Goal: Navigation & Orientation: Find specific page/section

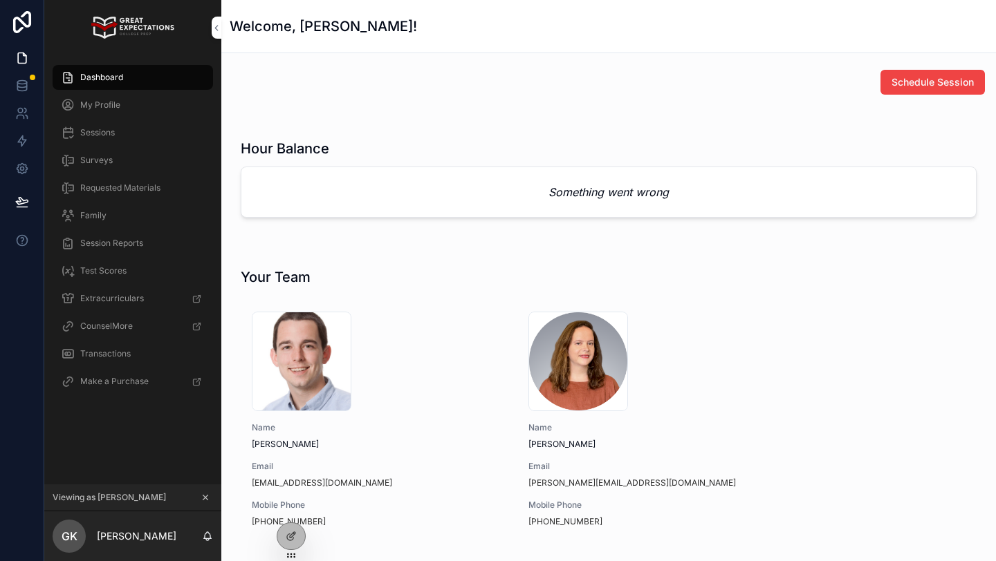
scroll to position [30, 0]
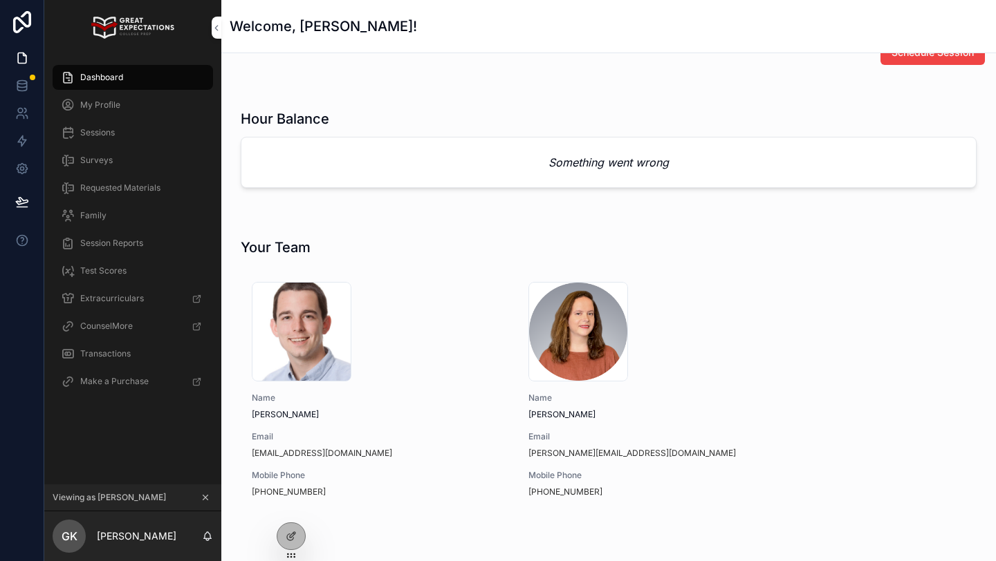
click at [98, 128] on span "Sessions" at bounding box center [97, 132] width 35 height 11
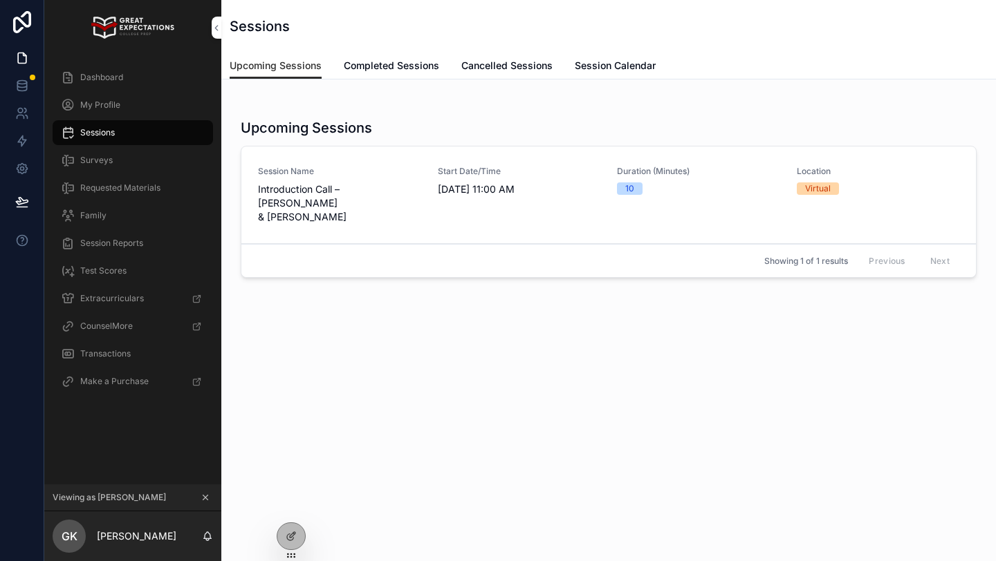
click at [391, 67] on span "Completed Sessions" at bounding box center [391, 66] width 95 height 14
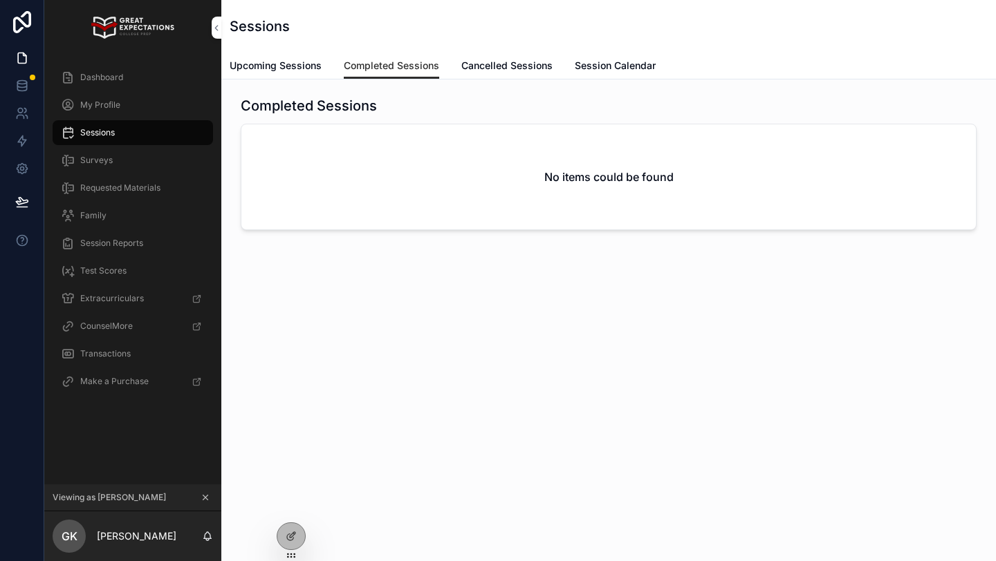
click at [271, 67] on span "Upcoming Sessions" at bounding box center [276, 66] width 92 height 14
